Goal: Information Seeking & Learning: Learn about a topic

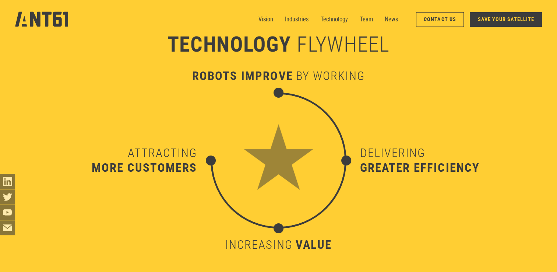
scroll to position [2584, 0]
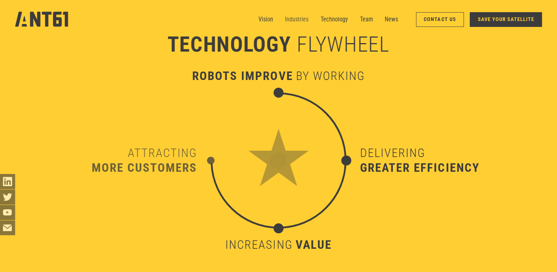
click at [296, 21] on link "Industries" at bounding box center [297, 19] width 24 height 15
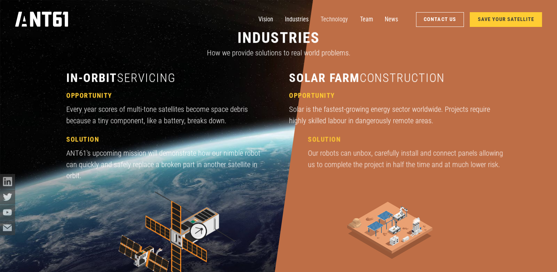
click at [343, 22] on link "Technology" at bounding box center [334, 19] width 27 height 15
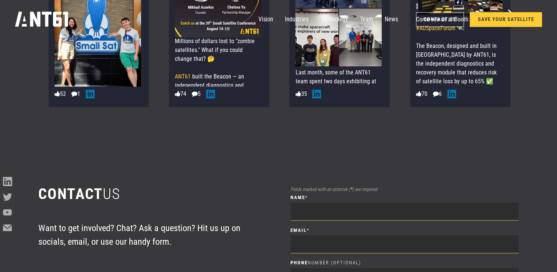
scroll to position [3837, 0]
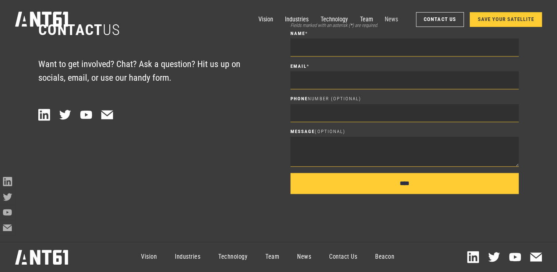
click at [388, 18] on link "News" at bounding box center [391, 19] width 13 height 15
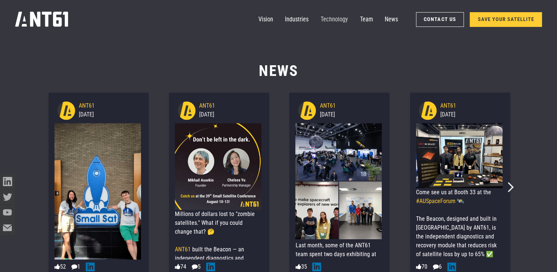
click at [343, 21] on link "Technology" at bounding box center [334, 19] width 27 height 15
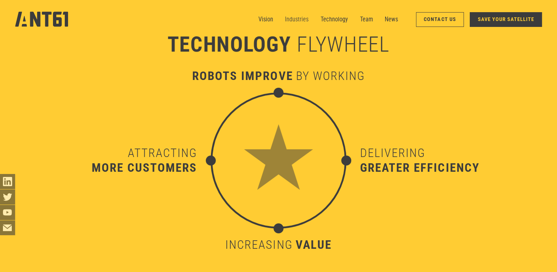
click at [301, 24] on link "Industries" at bounding box center [297, 19] width 24 height 15
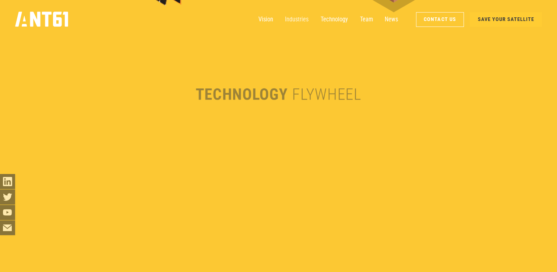
click at [302, 22] on link "Industries" at bounding box center [297, 19] width 24 height 15
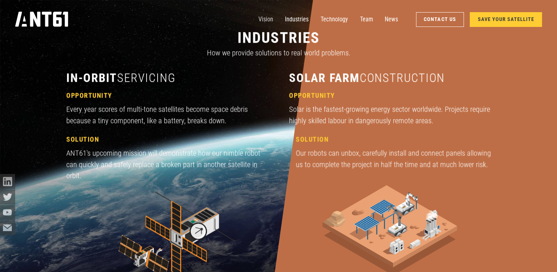
scroll to position [809, 0]
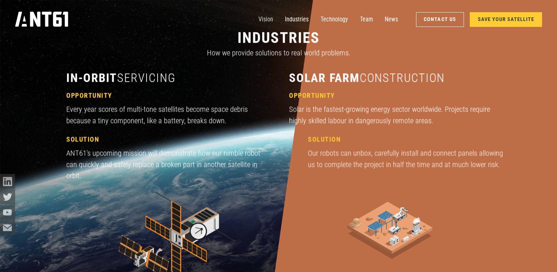
click at [265, 21] on link "Vision" at bounding box center [266, 19] width 15 height 15
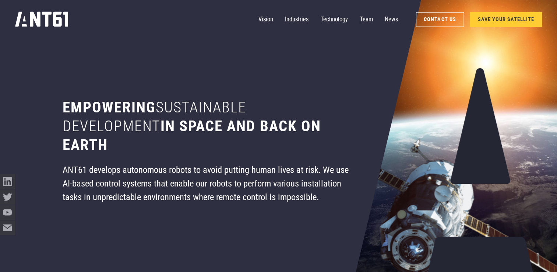
click at [47, 25] on icon "home" at bounding box center [41, 19] width 53 height 15
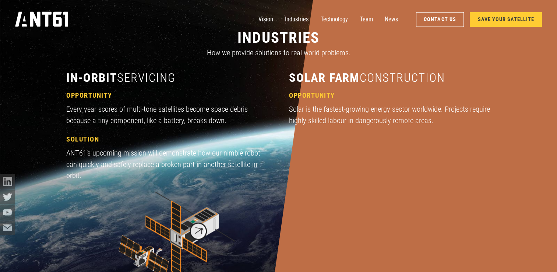
scroll to position [553, 0]
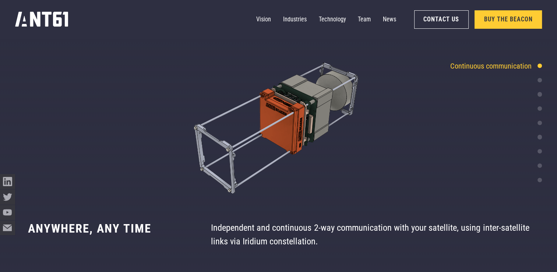
scroll to position [1375, 0]
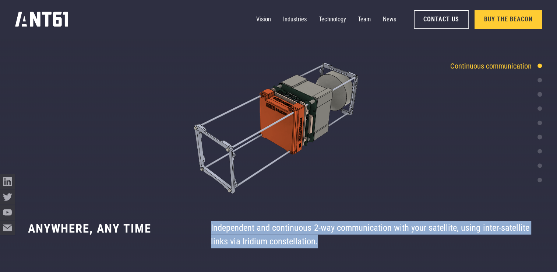
drag, startPoint x: 211, startPoint y: 229, endPoint x: 355, endPoint y: 243, distance: 144.3
click at [355, 243] on div "Independent and continuous 2-way communication with your satellite, using inter…" at bounding box center [370, 234] width 318 height 27
drag, startPoint x: 355, startPoint y: 243, endPoint x: 303, endPoint y: 230, distance: 53.3
click at [303, 230] on div "Independent and continuous 2-way communication with your satellite, using inter…" at bounding box center [370, 234] width 318 height 27
click at [295, 229] on div "Independent and continuous 2-way communication with your satellite, using inter…" at bounding box center [370, 234] width 318 height 27
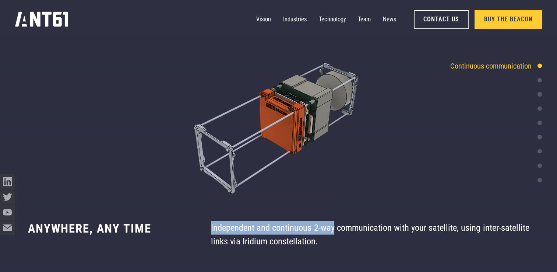
drag, startPoint x: 209, startPoint y: 227, endPoint x: 343, endPoint y: 227, distance: 133.7
click at [343, 227] on div "Anywhere, any time Independent and continuous 2-way communication with your sat…" at bounding box center [278, 234] width 557 height 27
drag, startPoint x: 343, startPoint y: 227, endPoint x: 315, endPoint y: 218, distance: 28.6
click at [315, 218] on div "Anywhere, any time Independent and continuous 2-way communication with your sat…" at bounding box center [278, 234] width 557 height 75
click at [315, 210] on div "Anywhere, any time Independent and continuous 2-way communication with your sat…" at bounding box center [278, 234] width 557 height 75
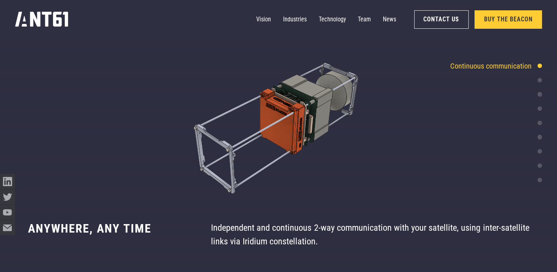
click at [313, 228] on div "Independent and continuous 2-way communication with your satellite, using inter…" at bounding box center [370, 234] width 318 height 27
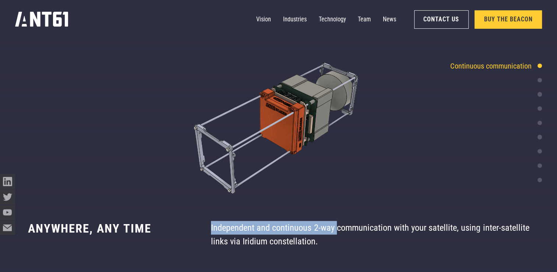
drag, startPoint x: 211, startPoint y: 226, endPoint x: 348, endPoint y: 230, distance: 136.7
click at [348, 230] on div "Independent and continuous 2-way communication with your satellite, using inter…" at bounding box center [370, 234] width 318 height 27
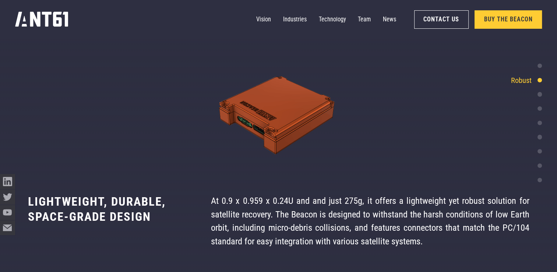
click at [342, 189] on div "Anywhere, any time Independent and continuous 2-way communication with your sat…" at bounding box center [278, 221] width 557 height 102
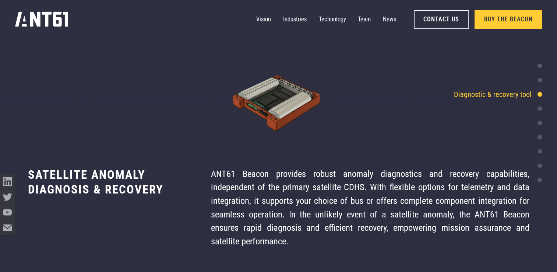
click at [441, 146] on div "Anywhere, any time Independent and continuous 2-way communication with your sat…" at bounding box center [278, 207] width 557 height 129
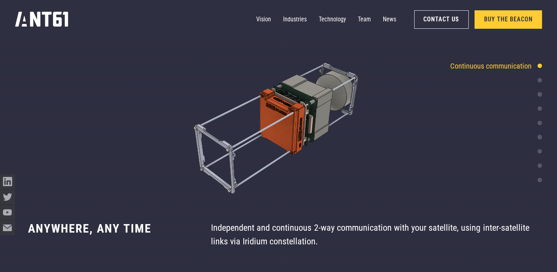
scroll to position [1375, 0]
click at [333, 205] on div "Anywhere, any time Independent and continuous 2-way communication with your sat…" at bounding box center [278, 234] width 557 height 75
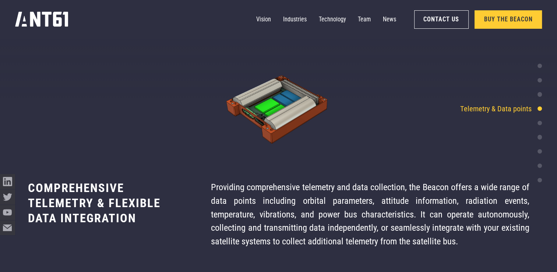
scroll to position [1810, 0]
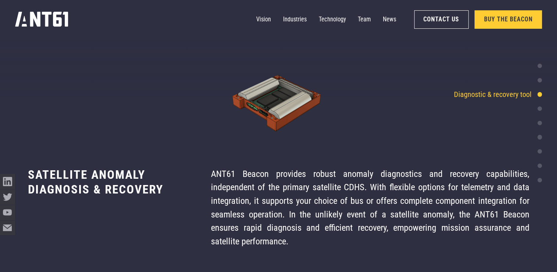
click at [287, 214] on div "ANT61 Beacon provides robust anomaly diagnostics and recovery capabilities, ind…" at bounding box center [370, 207] width 318 height 81
click at [211, 188] on div "Satellite anomaly diagnosis & recovery ANT61 Beacon provides robust anomaly dia…" at bounding box center [278, 207] width 557 height 81
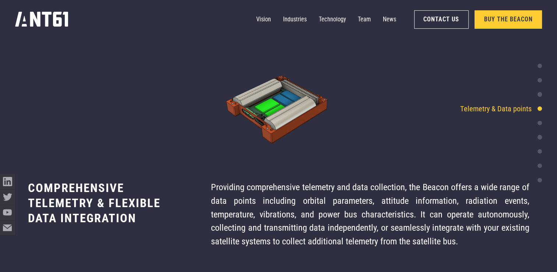
scroll to position [2028, 0]
